Goal: Obtain resource: Obtain resource

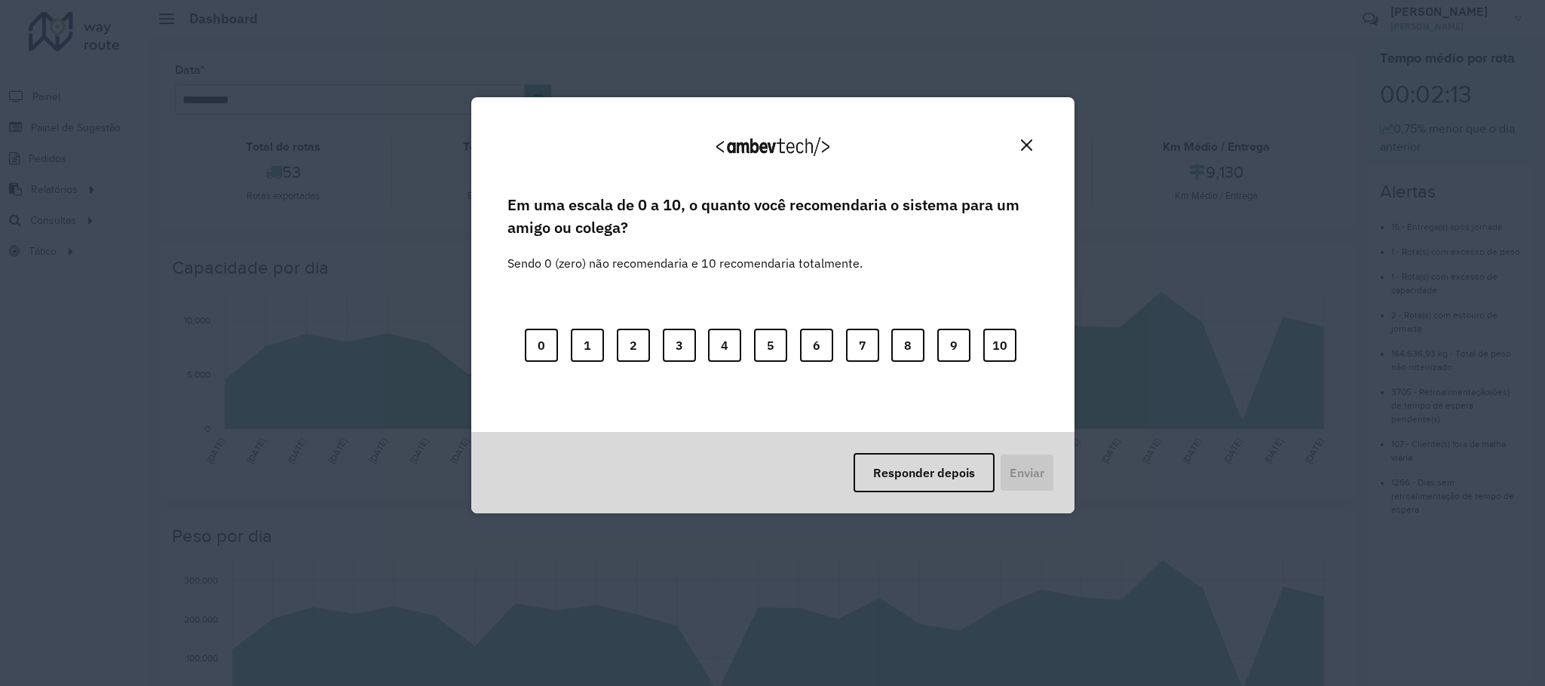
click at [1025, 152] on button "Close" at bounding box center [1026, 144] width 23 height 23
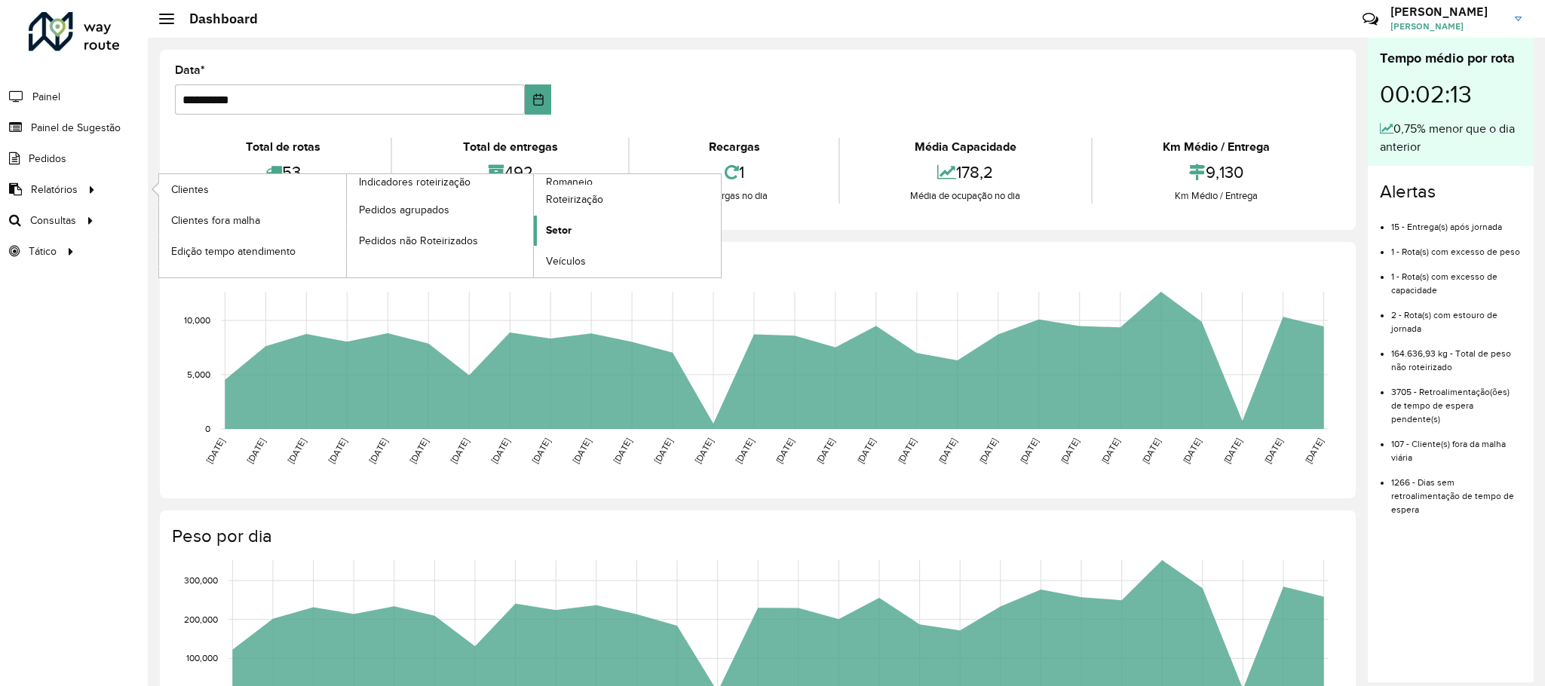
click at [571, 235] on span "Setor" at bounding box center [559, 230] width 26 height 16
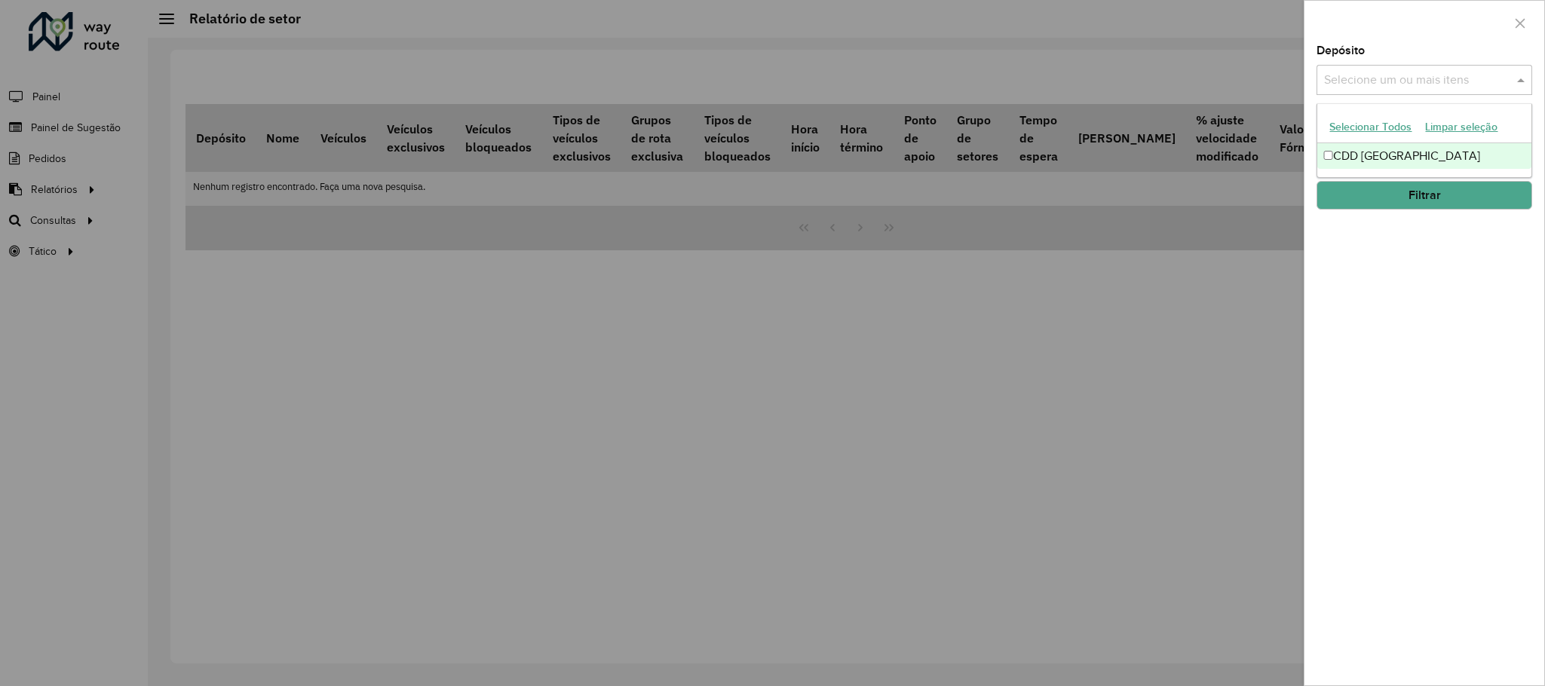
click at [1376, 70] on div "Selecione um ou mais itens" at bounding box center [1424, 80] width 216 height 30
click at [1370, 148] on div "CDD [GEOGRAPHIC_DATA]" at bounding box center [1423, 156] width 213 height 26
click at [1367, 326] on div "Depósito Selecione um ou mais itens CDD Praia Grande × × Grupo de Depósito Sele…" at bounding box center [1424, 365] width 240 height 640
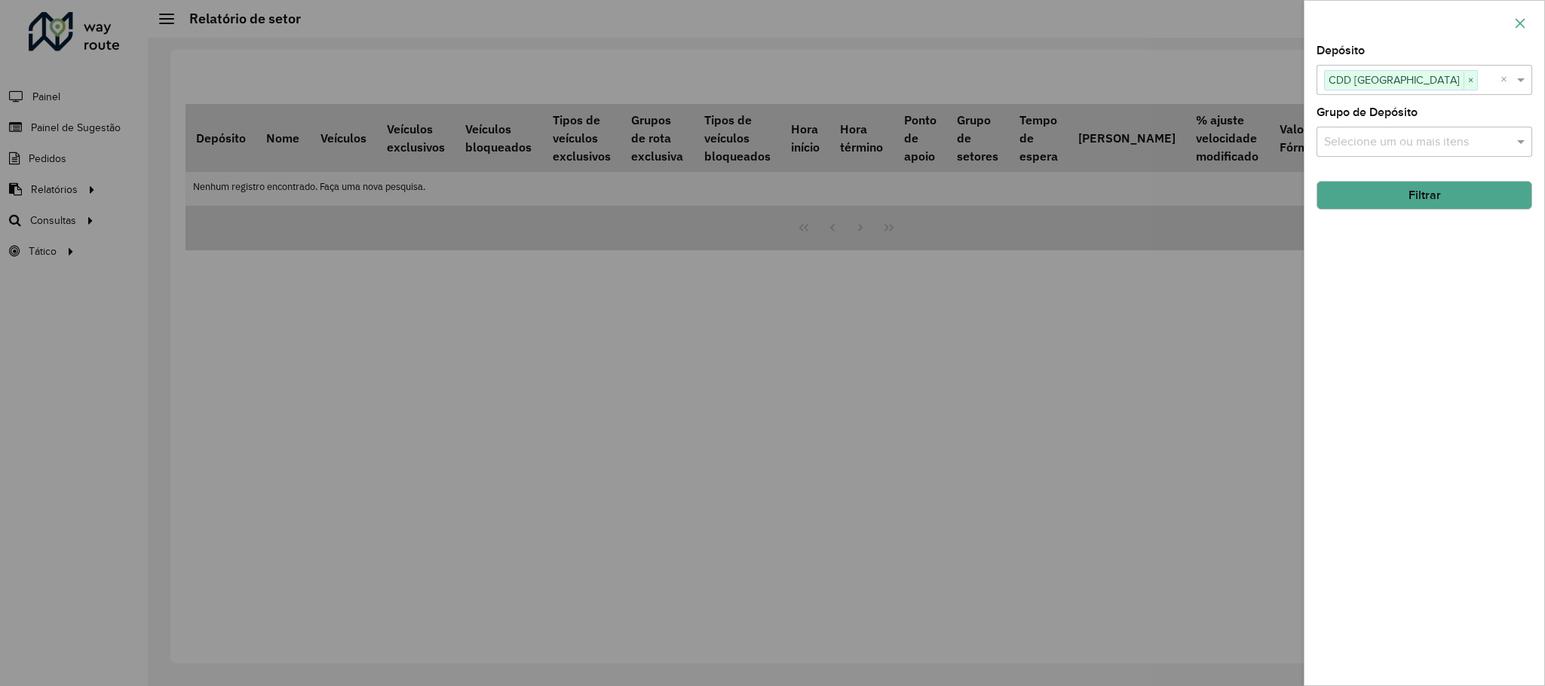
click at [1511, 25] on button "button" at bounding box center [1520, 23] width 24 height 24
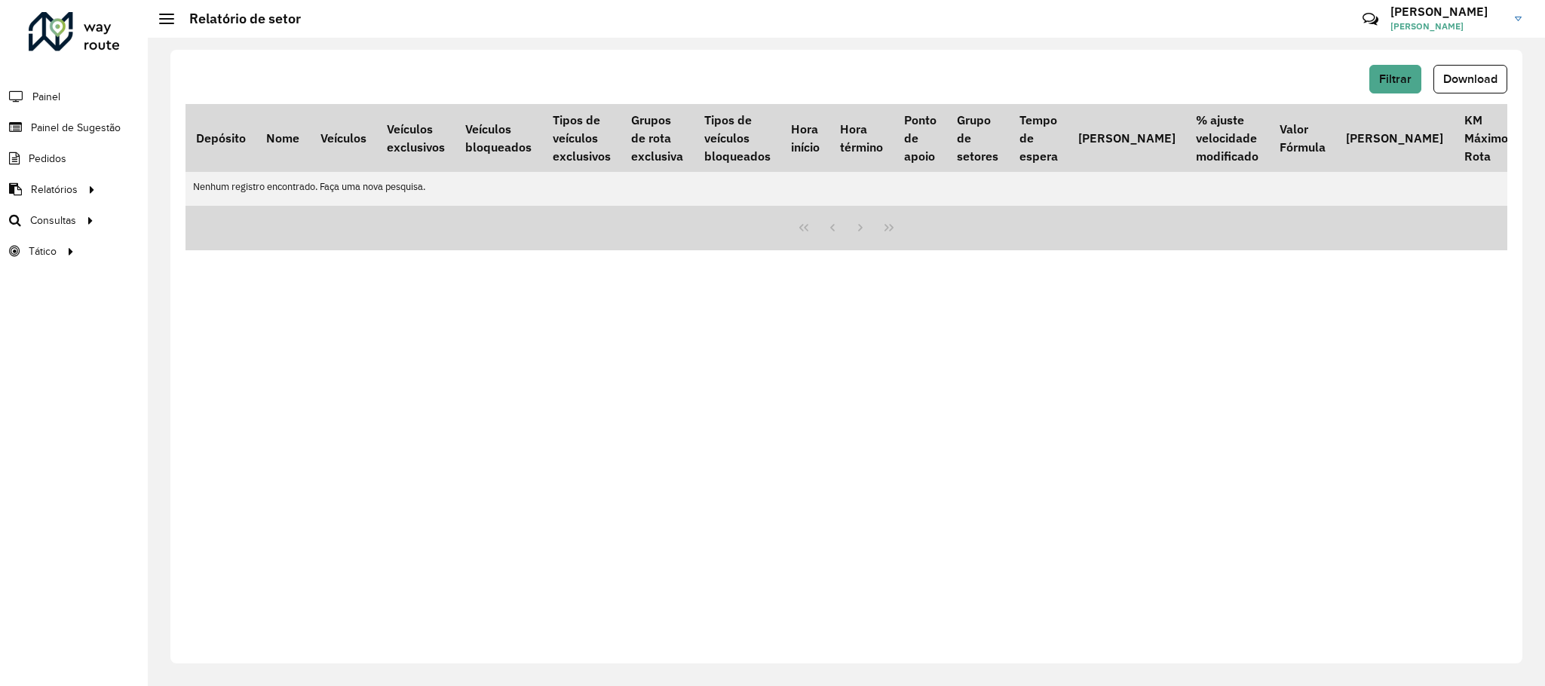
click at [760, 274] on div "Filtrar Download Depósito Nome Veículos Veículos exclusivos Veículos bloqueados…" at bounding box center [846, 357] width 1352 height 614
click at [197, 222] on span "Roteirização" at bounding box center [201, 221] width 61 height 16
click at [220, 250] on link "Setores" at bounding box center [251, 251] width 185 height 30
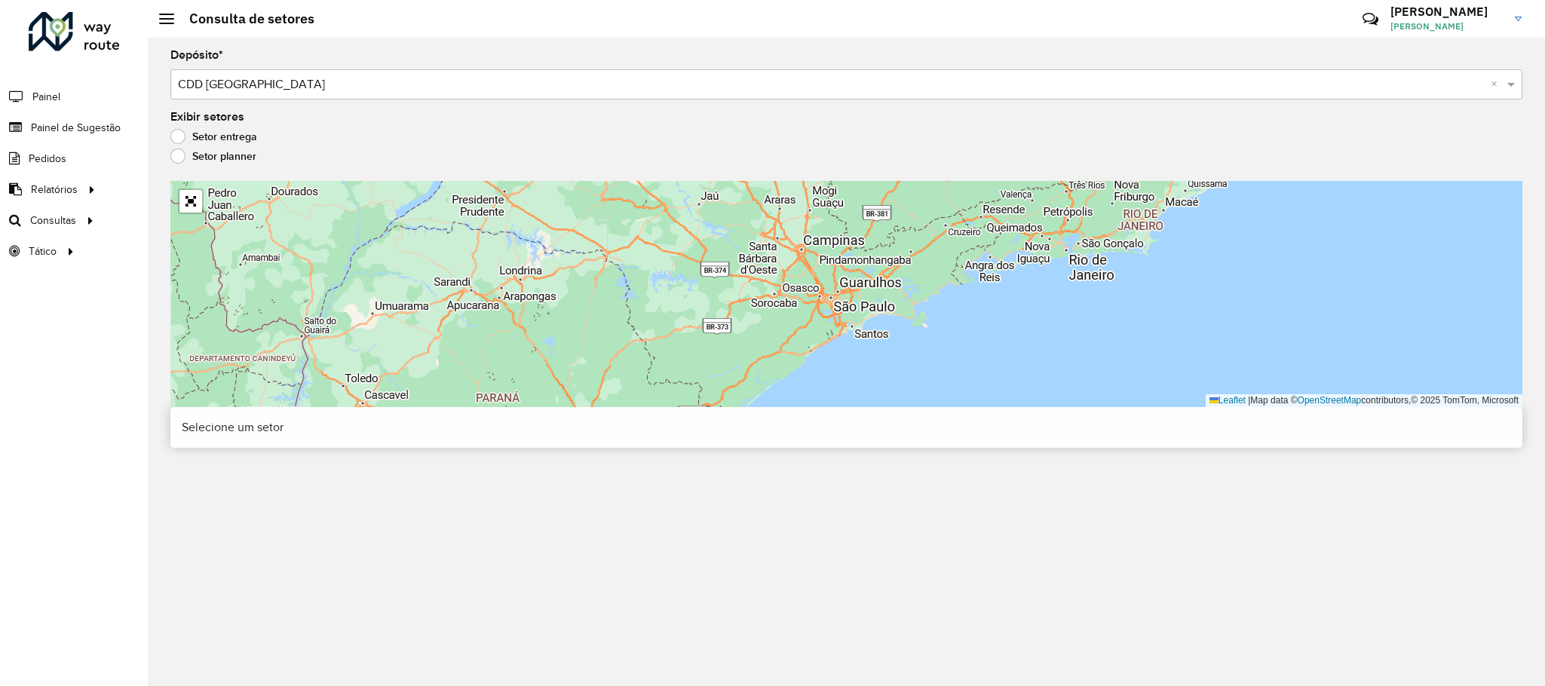
click at [206, 215] on div "Leaflet | Map data © OpenStreetMap contributors,© 2025 TomTom, Microsoft" at bounding box center [846, 294] width 1352 height 226
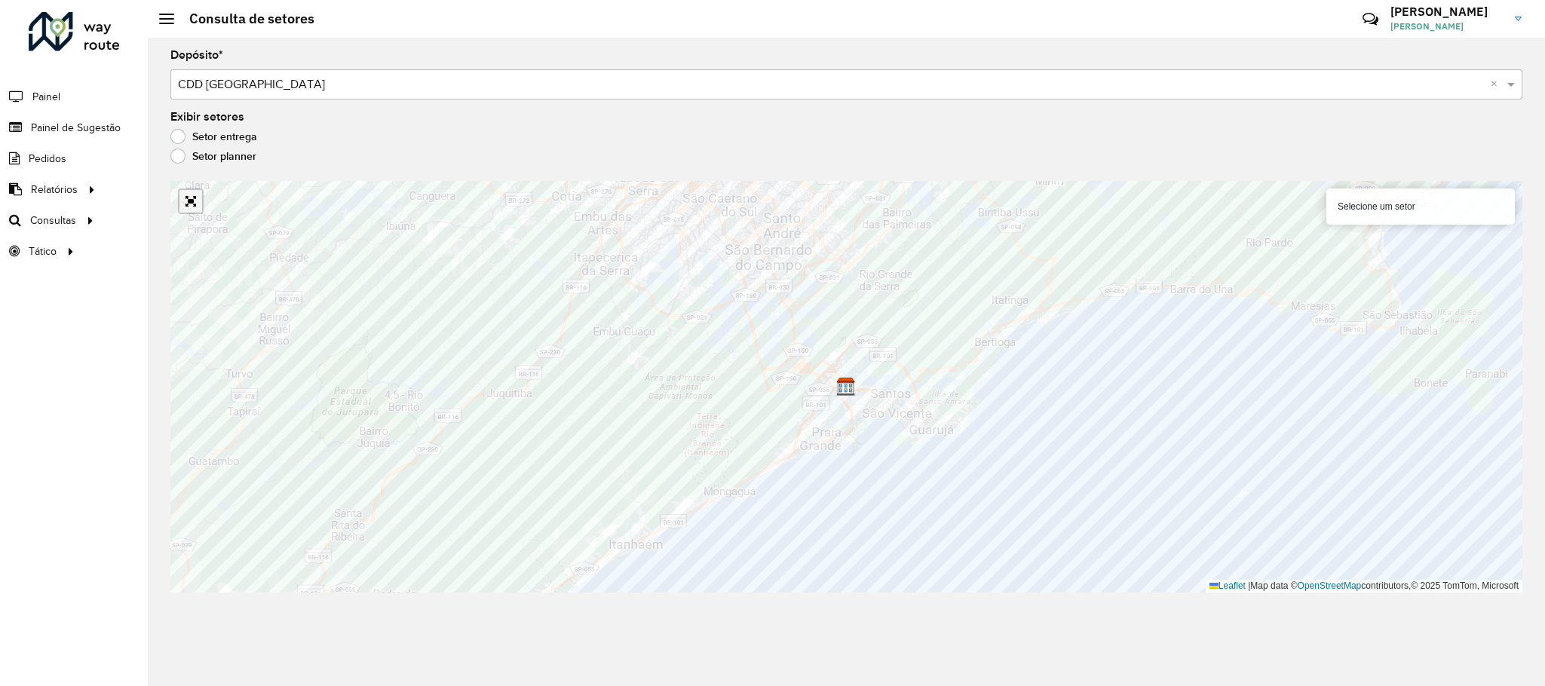
click at [197, 201] on link "Abrir mapa em tela cheia" at bounding box center [190, 201] width 23 height 23
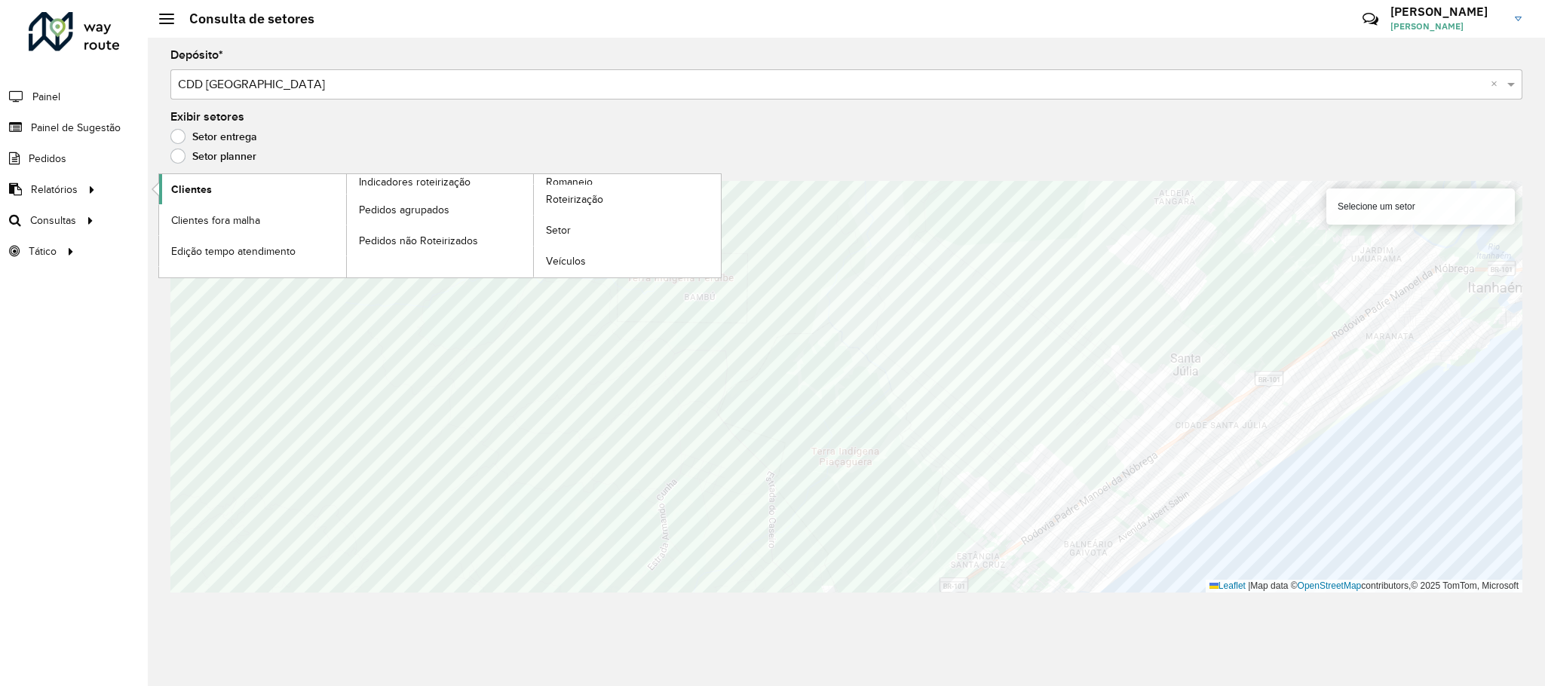
click at [181, 183] on span "Clientes" at bounding box center [191, 190] width 41 height 16
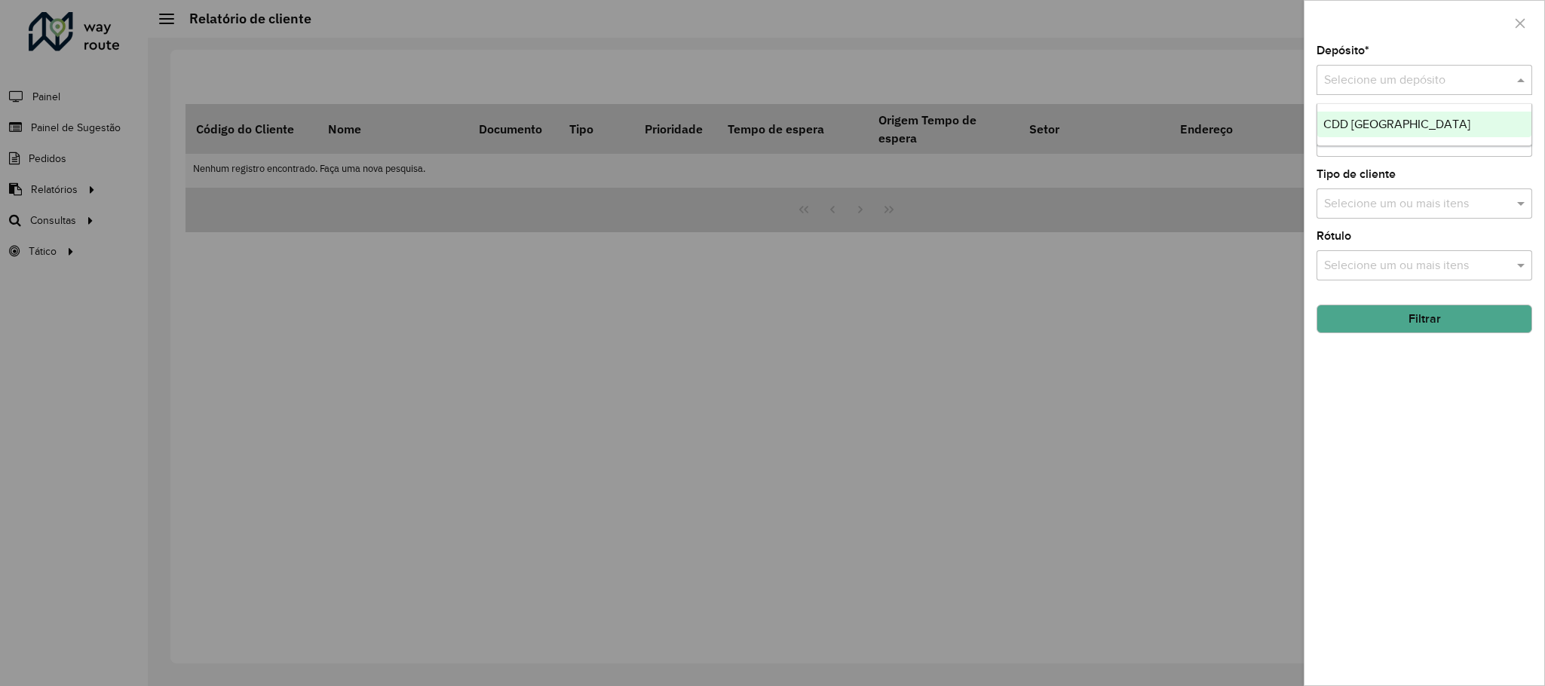
click at [1367, 70] on div "Selecione um depósito" at bounding box center [1424, 80] width 216 height 30
click at [1357, 123] on span "CDD [GEOGRAPHIC_DATA]" at bounding box center [1396, 124] width 147 height 13
click at [1364, 323] on button "Filtrar" at bounding box center [1424, 319] width 216 height 29
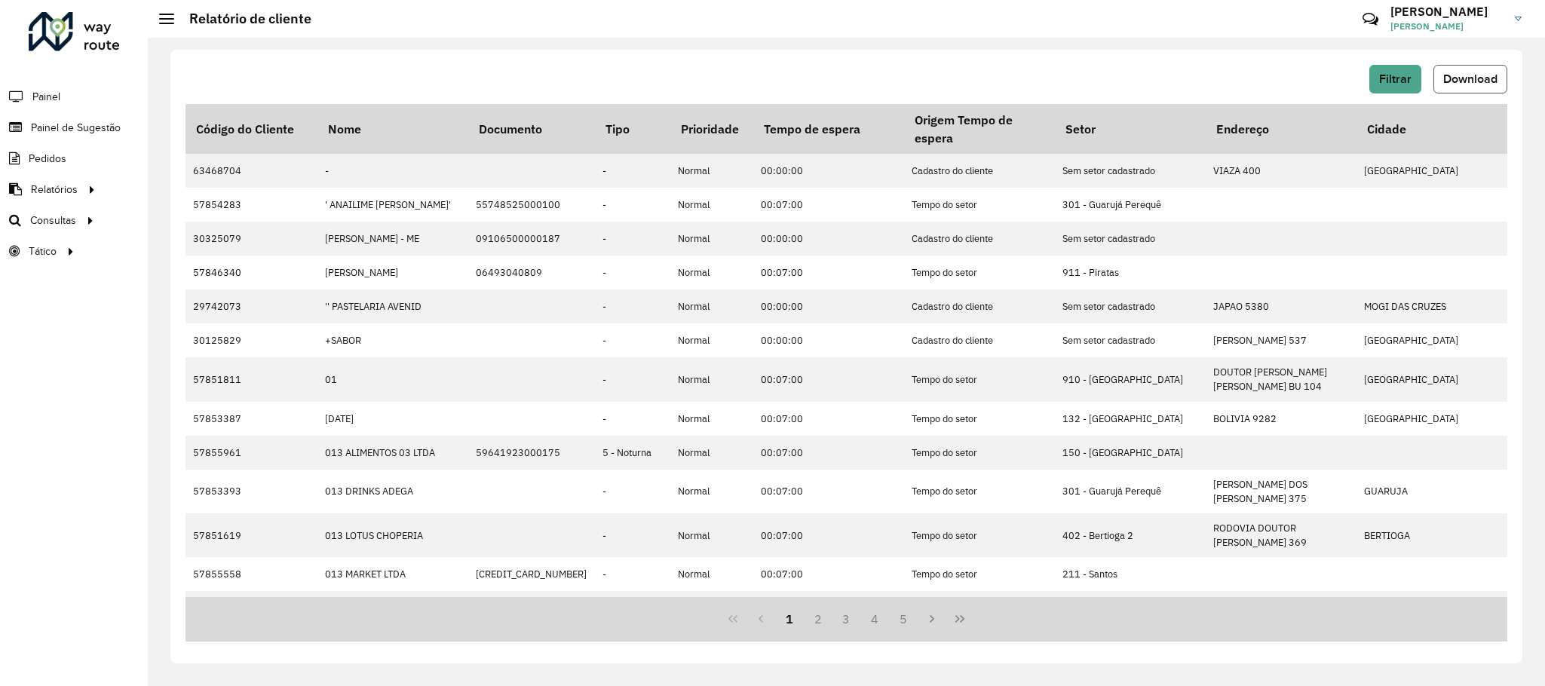
click at [1499, 79] on button "Download" at bounding box center [1470, 79] width 74 height 29
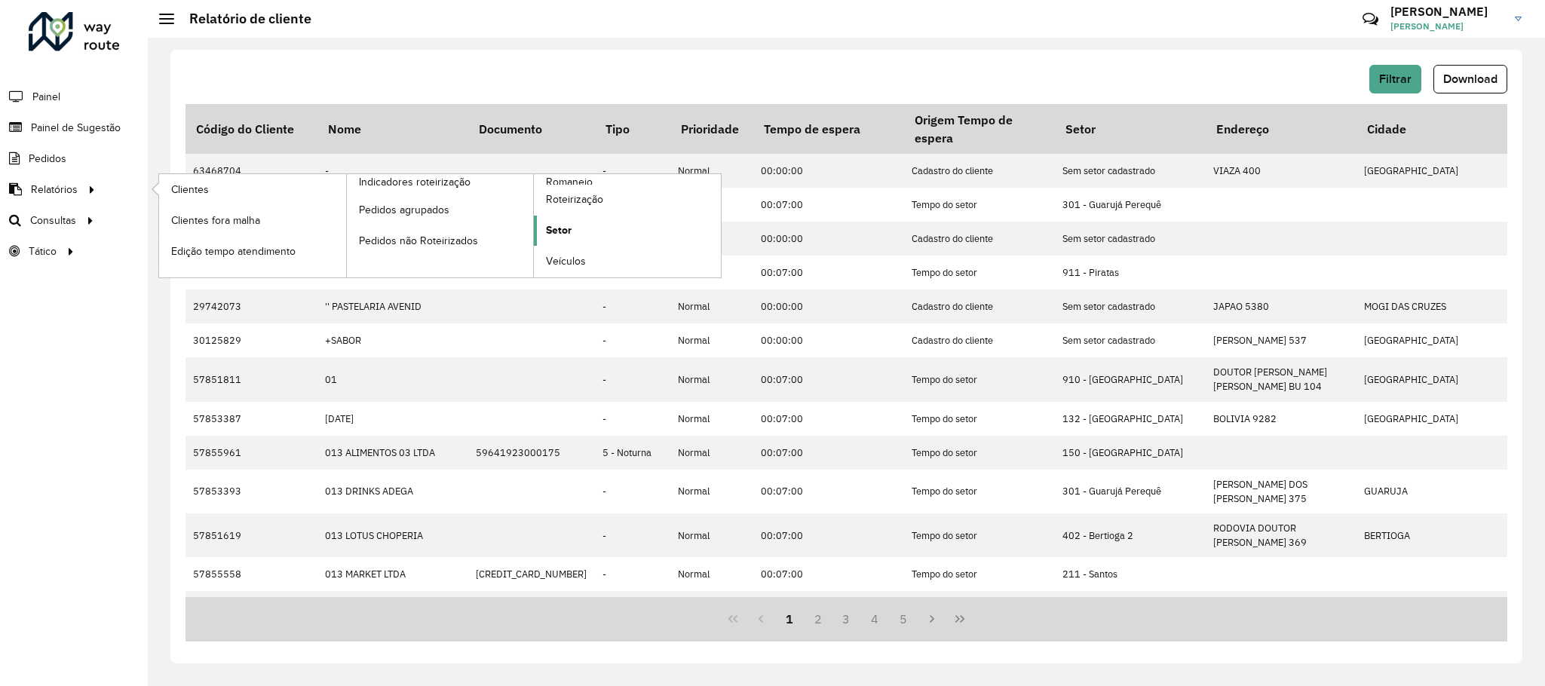
click at [583, 243] on link "Setor" at bounding box center [627, 231] width 187 height 30
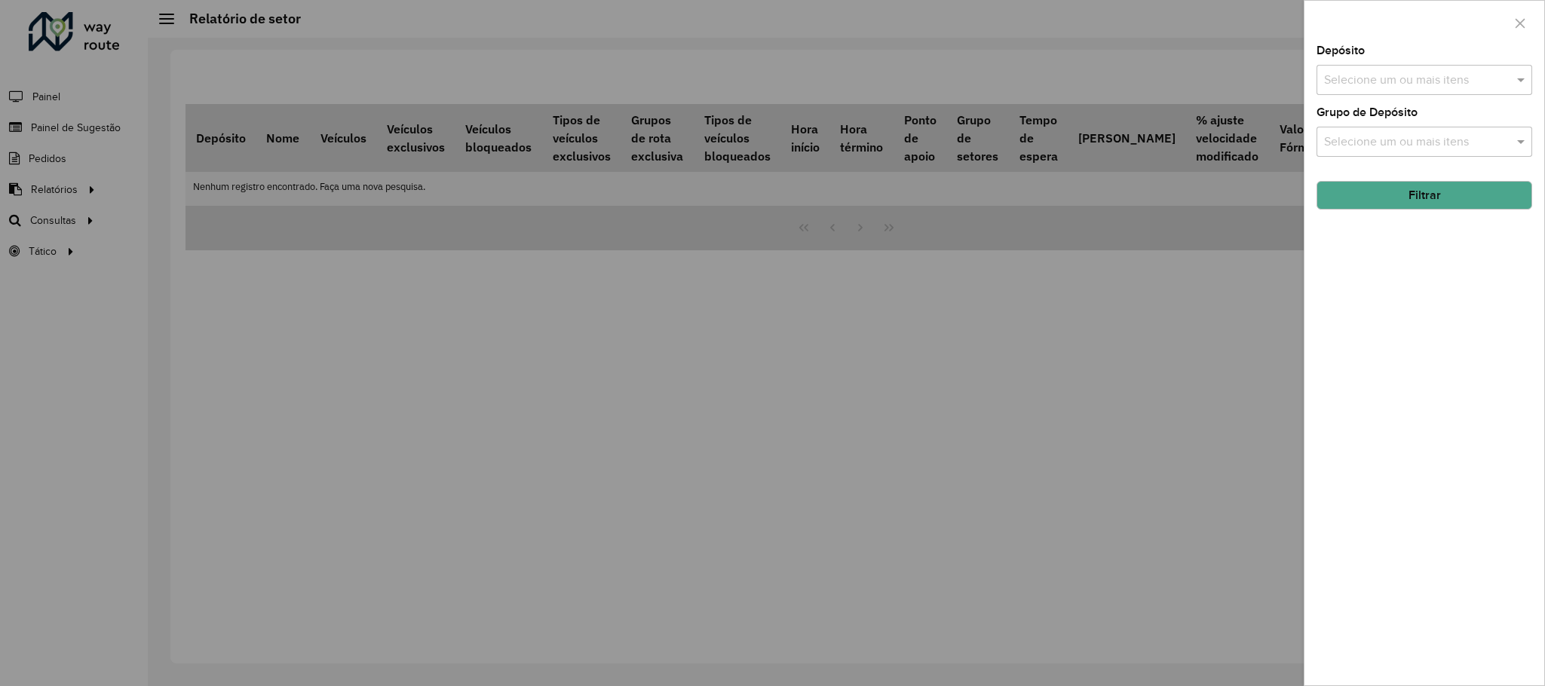
click at [1370, 54] on div "Depósito Selecione um ou mais itens" at bounding box center [1424, 70] width 216 height 50
click at [1373, 72] on input "text" at bounding box center [1416, 81] width 193 height 18
click at [1359, 167] on div "CDD [GEOGRAPHIC_DATA]" at bounding box center [1423, 156] width 213 height 26
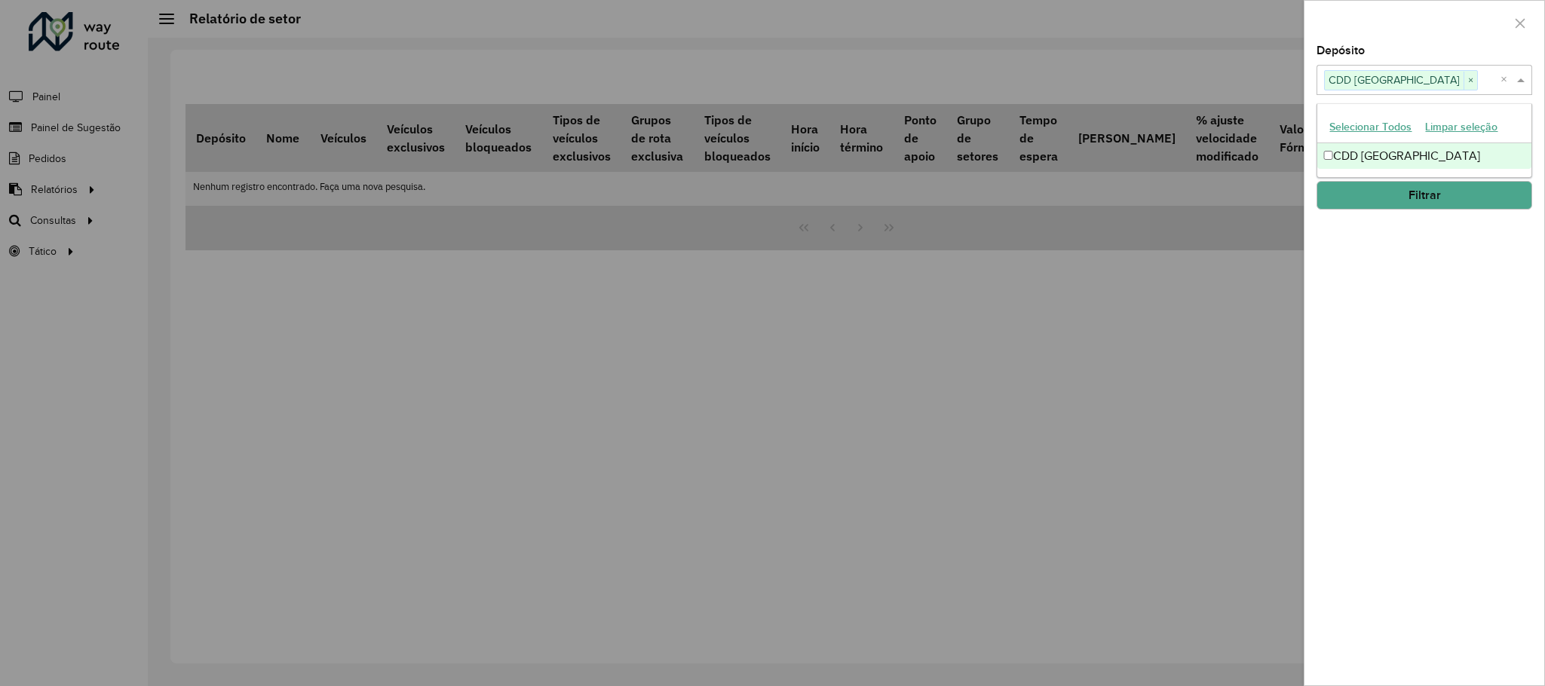
click at [1385, 190] on button "Filtrar" at bounding box center [1424, 195] width 216 height 29
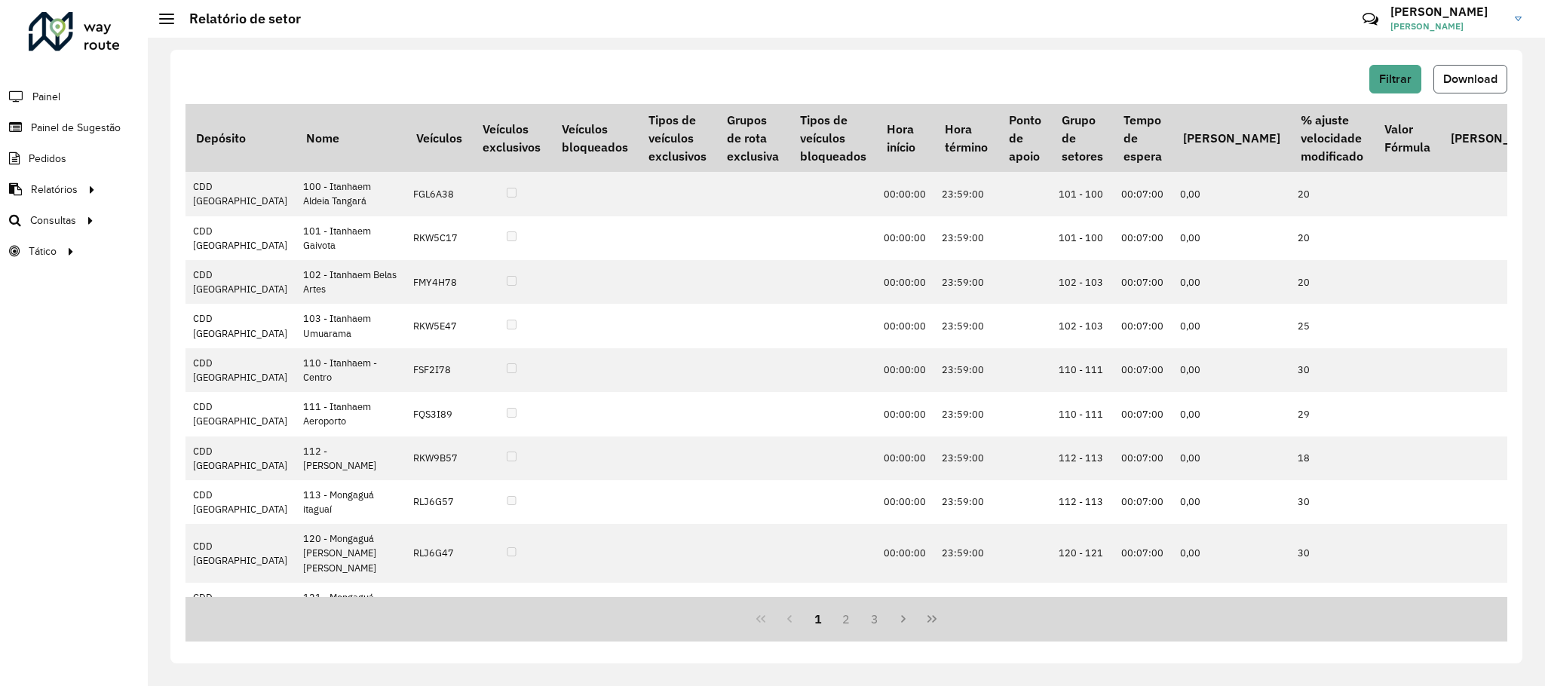
click at [1454, 79] on span "Download" at bounding box center [1470, 78] width 54 height 13
